Goal: Transaction & Acquisition: Purchase product/service

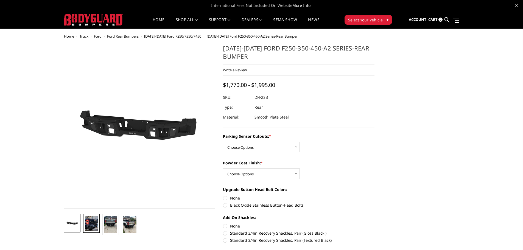
click at [88, 225] on img at bounding box center [91, 223] width 13 height 15
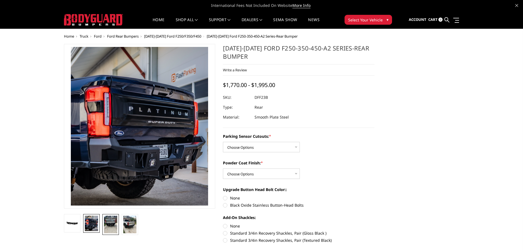
click at [114, 223] on img at bounding box center [110, 225] width 13 height 18
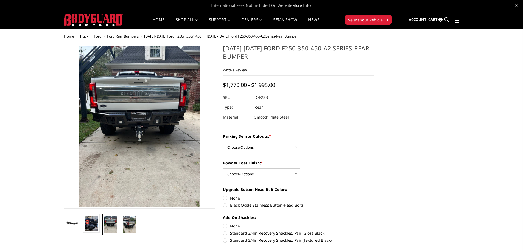
click at [127, 224] on img at bounding box center [129, 225] width 13 height 18
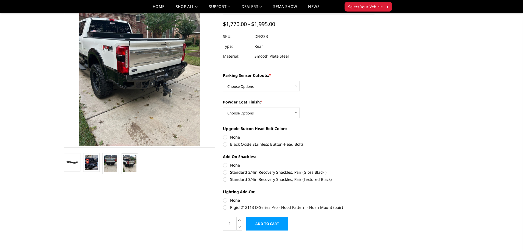
scroll to position [27, 0]
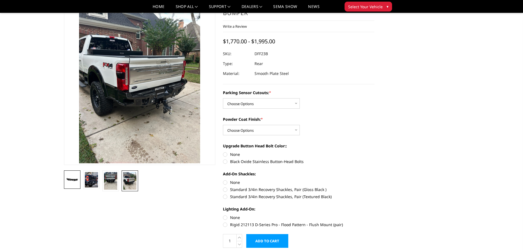
click at [69, 182] on img at bounding box center [72, 179] width 13 height 7
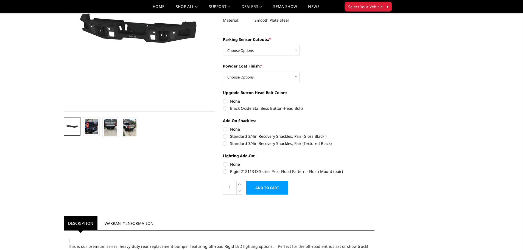
scroll to position [82, 0]
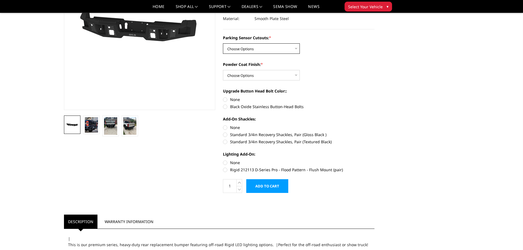
click at [279, 50] on select "Choose Options Yes-With Parking Sensor Cutouts No-Without Parking Sensor Cutouts" at bounding box center [261, 48] width 77 height 10
select select "2436"
click at [223, 43] on select "Choose Options Yes-With Parking Sensor Cutouts No-Without Parking Sensor Cutouts" at bounding box center [261, 48] width 77 height 10
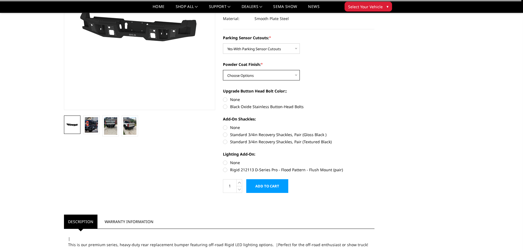
click at [267, 75] on select "Choose Options Bare Metal Textured Black Powder Coat" at bounding box center [261, 75] width 77 height 10
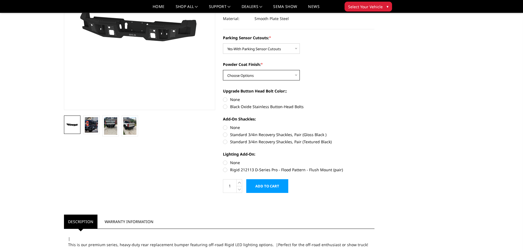
select select "2438"
click at [223, 70] on select "Choose Options Bare Metal Textured Black Powder Coat" at bounding box center [261, 75] width 77 height 10
click at [234, 141] on label "Standard 3/4in Recovery Shackles, Pair (Textured Black)" at bounding box center [299, 142] width 152 height 6
click at [374, 132] on input "Standard 3/4in Recovery Shackles, Pair (Textured Black)" at bounding box center [374, 132] width 0 height 0
radio input "true"
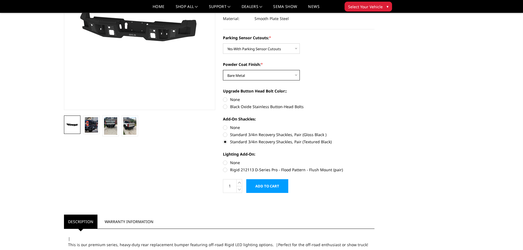
click at [248, 76] on select "Choose Options Bare Metal Textured Black Powder Coat" at bounding box center [261, 75] width 77 height 10
select select "2439"
click at [223, 70] on select "Choose Options Bare Metal Textured Black Powder Coat" at bounding box center [261, 75] width 77 height 10
click at [242, 106] on label "Black Oxide Stainless Button-Head Bolts" at bounding box center [299, 107] width 152 height 6
click at [374, 97] on input "Black Oxide Stainless Button-Head Bolts" at bounding box center [374, 97] width 0 height 0
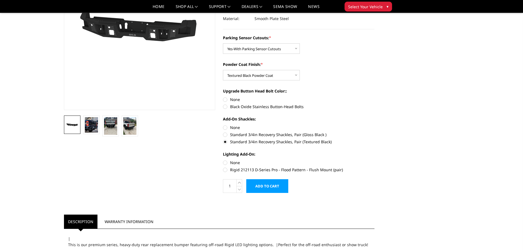
radio input "true"
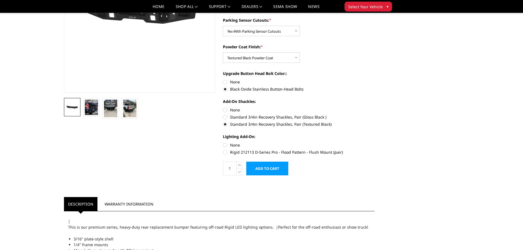
scroll to position [110, 0]
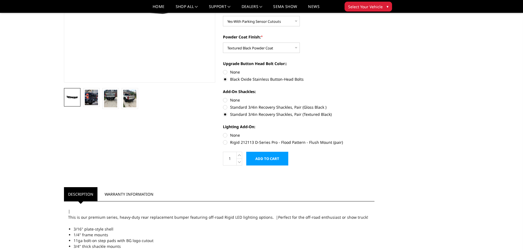
click at [228, 142] on label "Rigid 212113 D-Series Pro - Flood Pattern - Flush Mount (pair)" at bounding box center [299, 142] width 152 height 6
click at [374, 133] on input "Rigid 212113 D-Series Pro - Flood Pattern - Flush Mount (pair)" at bounding box center [374, 132] width 0 height 0
radio input "true"
drag, startPoint x: 266, startPoint y: 159, endPoint x: 370, endPoint y: 104, distance: 117.5
click at [370, 104] on form "Parking Sensor Cutouts: * Choose Options Yes-With Parking Sensor Cutouts No-Wit…" at bounding box center [299, 86] width 152 height 158
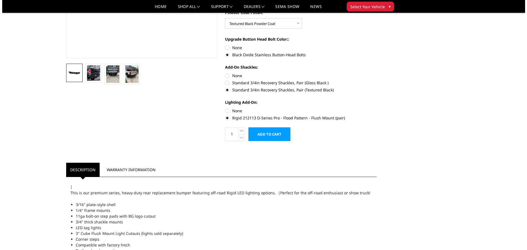
scroll to position [137, 0]
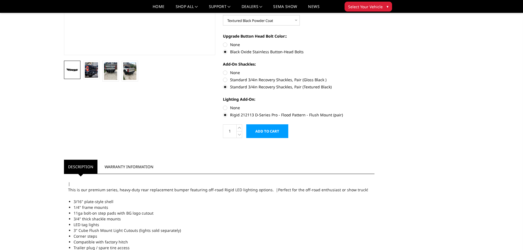
click at [271, 131] on input "Add to Cart" at bounding box center [267, 131] width 42 height 14
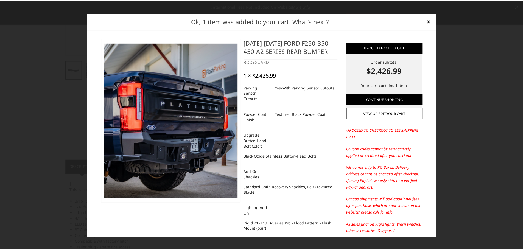
scroll to position [23, 0]
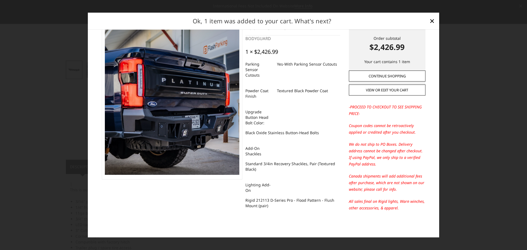
click at [382, 77] on link "Continue Shopping" at bounding box center [387, 76] width 77 height 11
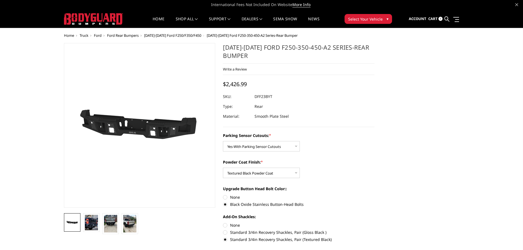
scroll to position [0, 0]
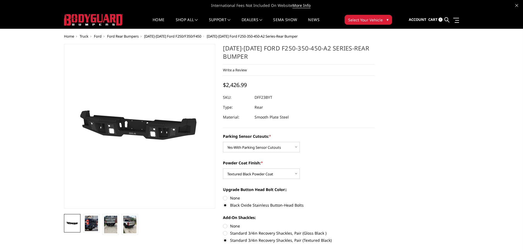
click at [353, 19] on span "Select Your Vehicle" at bounding box center [365, 20] width 35 height 6
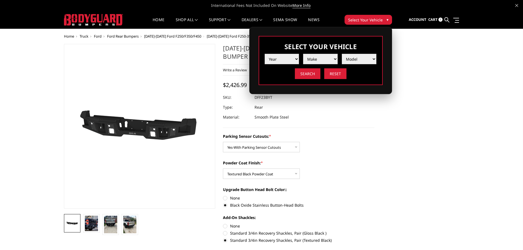
click at [372, 146] on div "Parking Sensor Cutouts: * Choose Options Yes-With Parking Sensor Cutouts No-Wit…" at bounding box center [299, 142] width 152 height 19
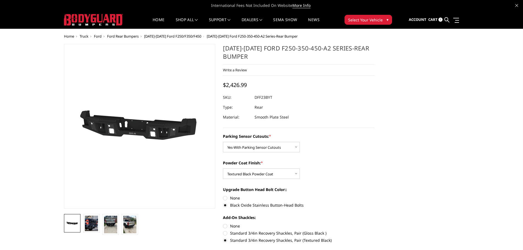
click at [99, 37] on span "Ford" at bounding box center [98, 36] width 8 height 5
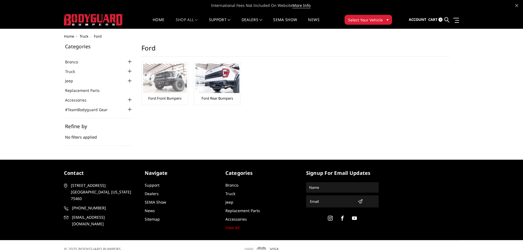
click at [162, 87] on img at bounding box center [165, 78] width 44 height 29
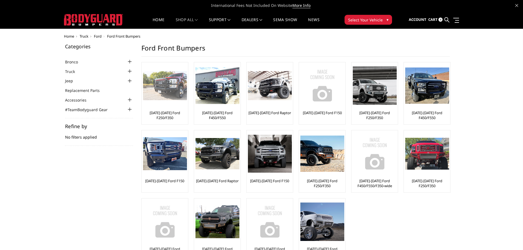
click at [170, 113] on link "2023-2025 Ford F250/F350" at bounding box center [165, 115] width 44 height 10
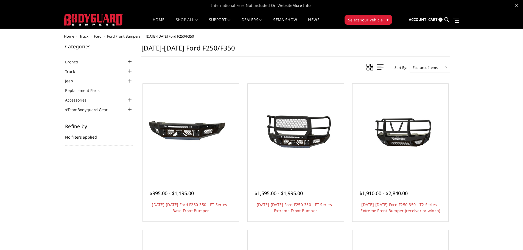
click at [421, 67] on select "Featured Items Newest Items Best Selling A to Z Z to A By Review Price: Ascendi…" at bounding box center [430, 67] width 40 height 10
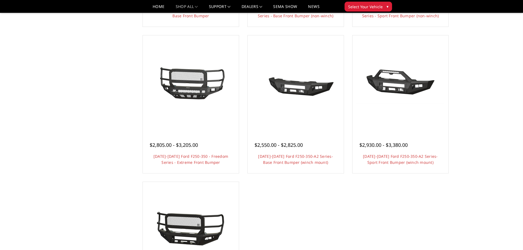
scroll to position [329, 0]
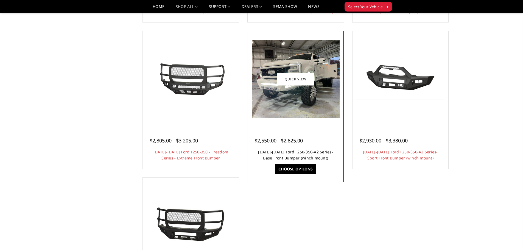
click at [293, 151] on link "2023-2025 Ford F250-350-A2 Series-Base Front Bumper (winch mount)" at bounding box center [295, 154] width 75 height 11
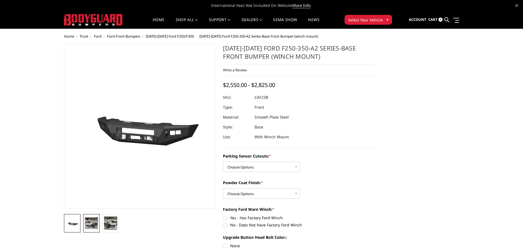
click at [91, 225] on img at bounding box center [91, 223] width 13 height 12
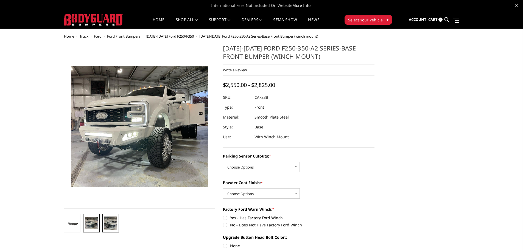
click at [113, 223] on img at bounding box center [110, 223] width 13 height 13
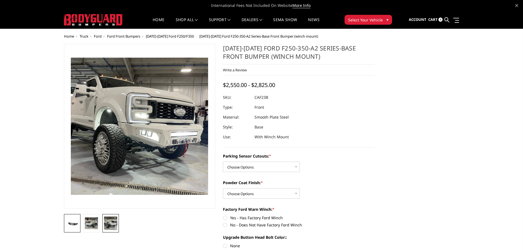
click at [72, 223] on img at bounding box center [72, 223] width 13 height 6
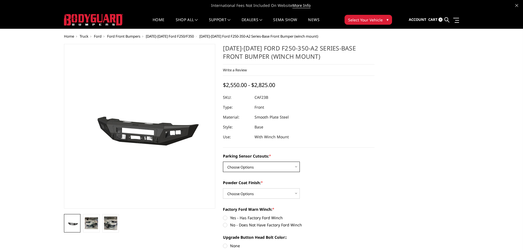
click at [243, 165] on select "Choose Options No-Without Parking Sensor Cutouts Yes-With Parking Sensor Cutouts" at bounding box center [261, 167] width 77 height 10
select select "2399"
click at [223, 162] on select "Choose Options No-Without Parking Sensor Cutouts Yes-With Parking Sensor Cutouts" at bounding box center [261, 167] width 77 height 10
click at [243, 193] on select "Choose Options Bare Metal Textured Black Powder Coat" at bounding box center [261, 193] width 77 height 10
select select "2401"
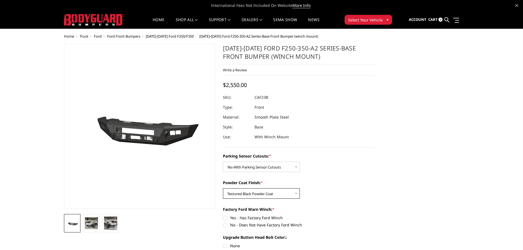
click at [223, 188] on select "Choose Options Bare Metal Textured Black Powder Coat" at bounding box center [261, 193] width 77 height 10
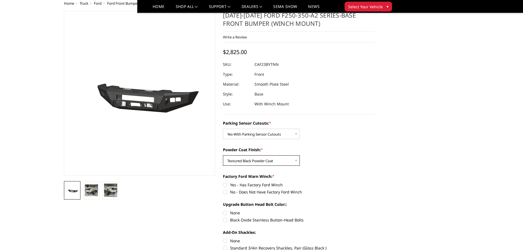
scroll to position [55, 0]
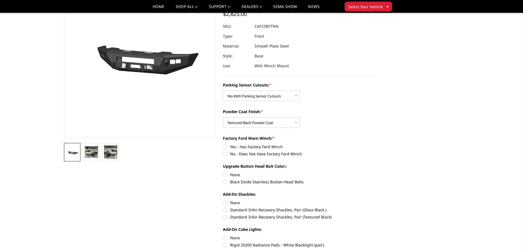
click at [253, 153] on label "No - Does Not Have Factory Ford Winch" at bounding box center [299, 154] width 152 height 6
click at [374, 144] on input "No - Does Not Have Factory Ford Winch" at bounding box center [374, 144] width 0 height 0
radio input "true"
click at [233, 181] on label "Black Oxide Stainless Button-Head Bolts" at bounding box center [299, 182] width 152 height 6
click at [374, 172] on input "Black Oxide Stainless Button-Head Bolts" at bounding box center [374, 172] width 0 height 0
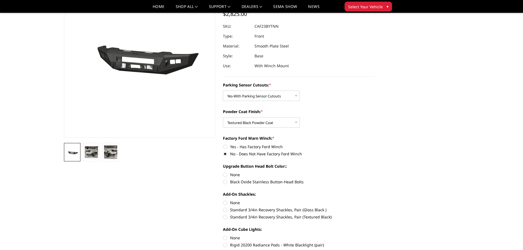
radio input "true"
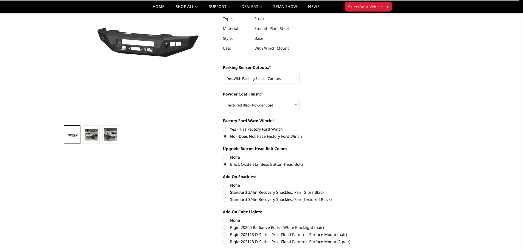
scroll to position [82, 0]
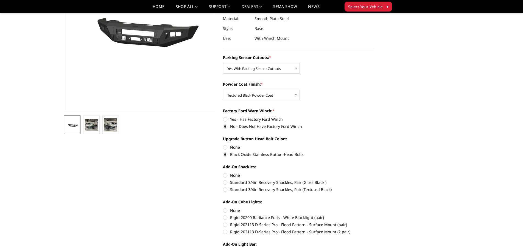
click at [239, 190] on label "Standard 3/4in Recovery Shackles, Pair (Textured Black)" at bounding box center [299, 190] width 152 height 6
click at [374, 180] on input "Standard 3/4in Recovery Shackles, Pair (Textured Black)" at bounding box center [374, 180] width 0 height 0
radio input "true"
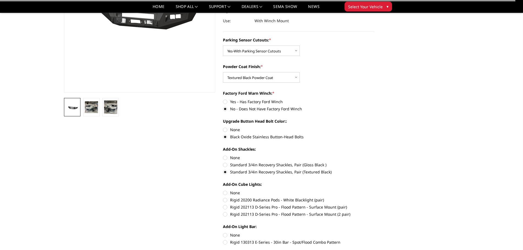
scroll to position [110, 0]
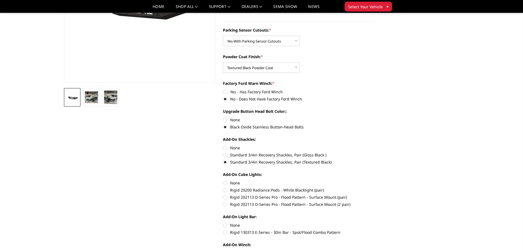
click at [239, 204] on label "Rigid 202113 D-Series Pro - Flood Pattern - Surface Mount (2 pair)" at bounding box center [299, 204] width 152 height 6
click at [374, 195] on input "Rigid 202113 D-Series Pro - Flood Pattern - Surface Mount (2 pair)" at bounding box center [374, 194] width 0 height 0
radio input "true"
click at [239, 233] on label "Rigid 130313 E-Series - 30in Bar - Spot/Flood Combo Pattern" at bounding box center [299, 232] width 152 height 6
click at [374, 223] on input "Rigid 130313 E-Series - 30in Bar - Spot/Flood Combo Pattern" at bounding box center [374, 222] width 0 height 0
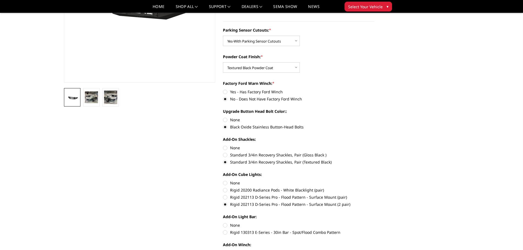
radio input "true"
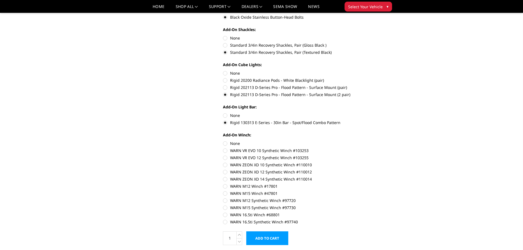
scroll to position [274, 0]
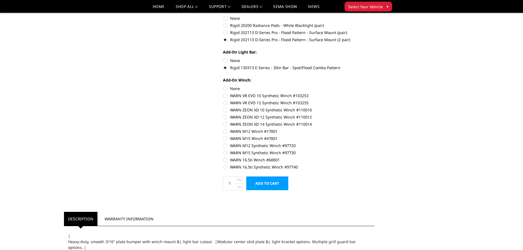
click at [225, 131] on label "WARN M12 Winch #17801" at bounding box center [299, 131] width 152 height 6
click at [374, 122] on input "WARN M12 Winch #17801" at bounding box center [374, 121] width 0 height 0
radio input "true"
click at [225, 116] on label "WARN ZEON XD 12 Synthetic Winch #110012" at bounding box center [299, 117] width 152 height 6
click at [374, 107] on input "WARN ZEON XD 12 Synthetic Winch #110012" at bounding box center [374, 107] width 0 height 0
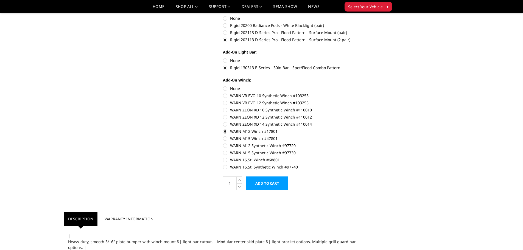
radio input "true"
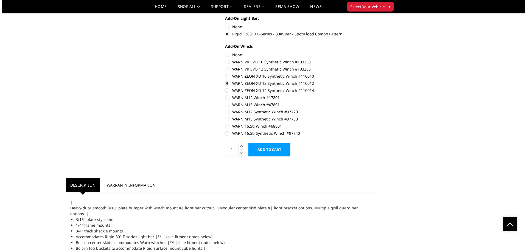
scroll to position [262, 0]
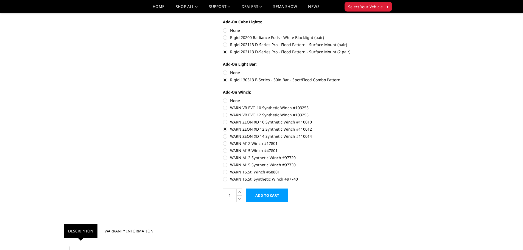
click at [270, 193] on input "Add to Cart" at bounding box center [267, 196] width 42 height 14
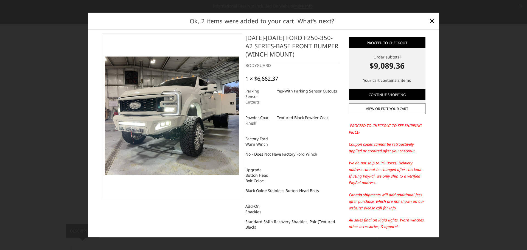
scroll to position [0, 0]
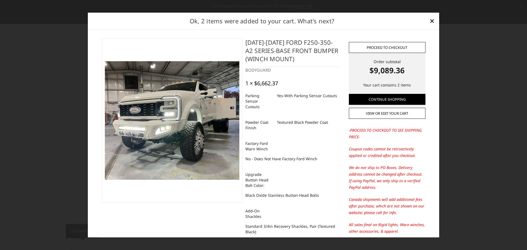
click at [379, 45] on link "Proceed to checkout" at bounding box center [387, 47] width 77 height 11
